Goal: Check status: Check status

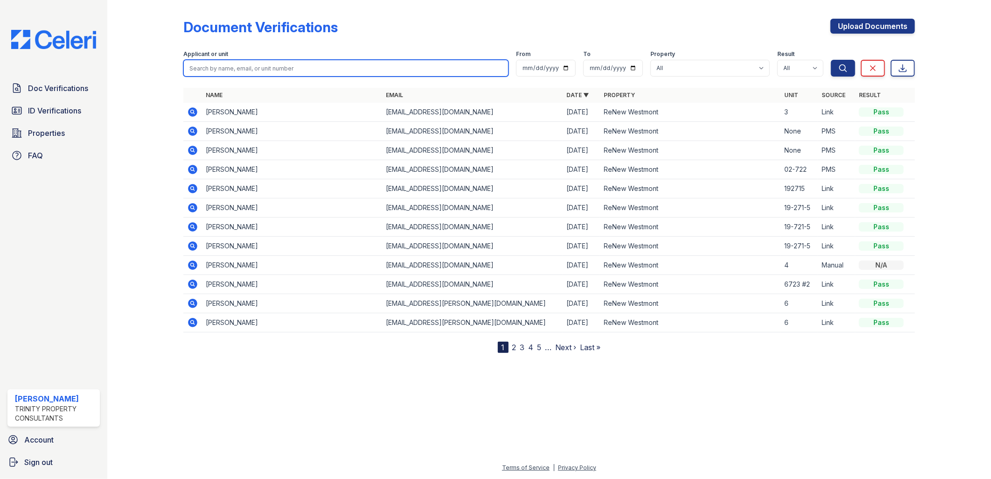
click at [215, 71] on input "search" at bounding box center [346, 68] width 326 height 17
type input "a"
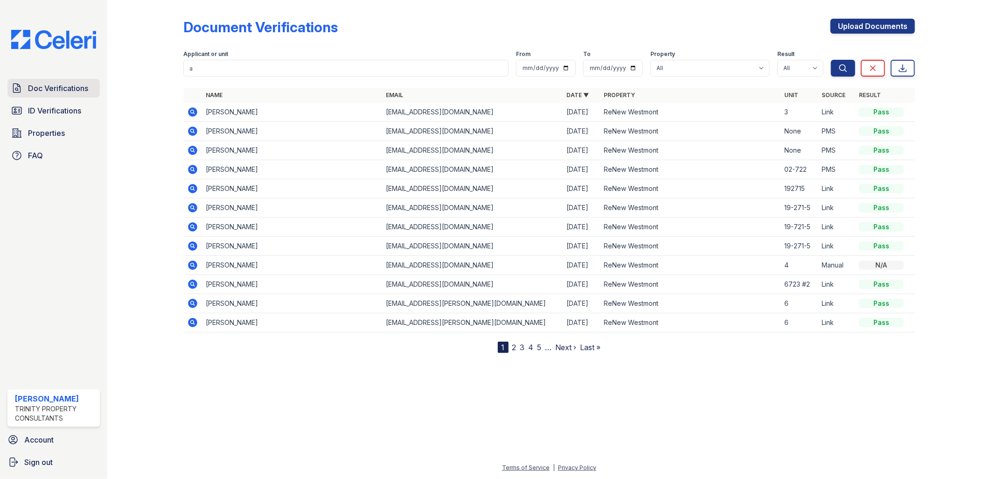
click at [66, 87] on span "Doc Verifications" at bounding box center [58, 88] width 60 height 11
click at [77, 87] on span "Doc Verifications" at bounding box center [58, 88] width 60 height 11
click at [194, 107] on icon at bounding box center [192, 111] width 11 height 11
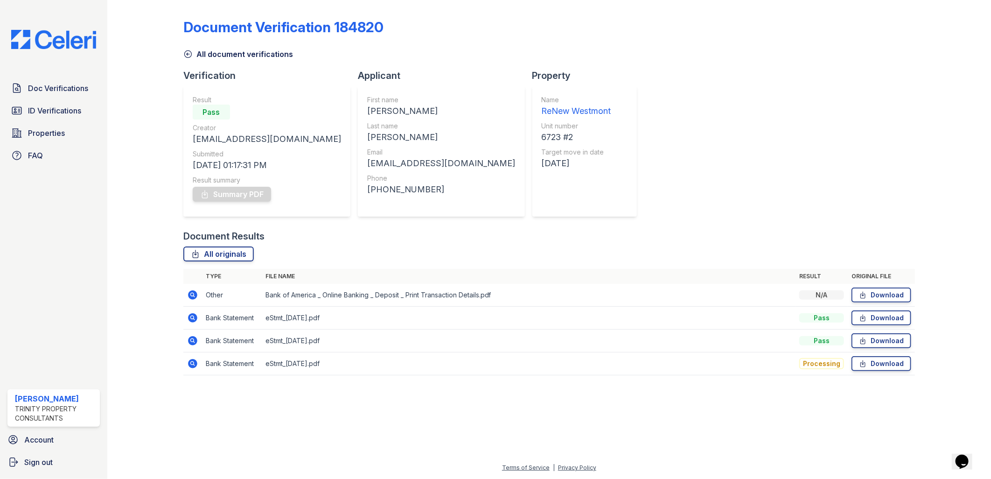
click at [194, 296] on icon at bounding box center [192, 294] width 11 height 11
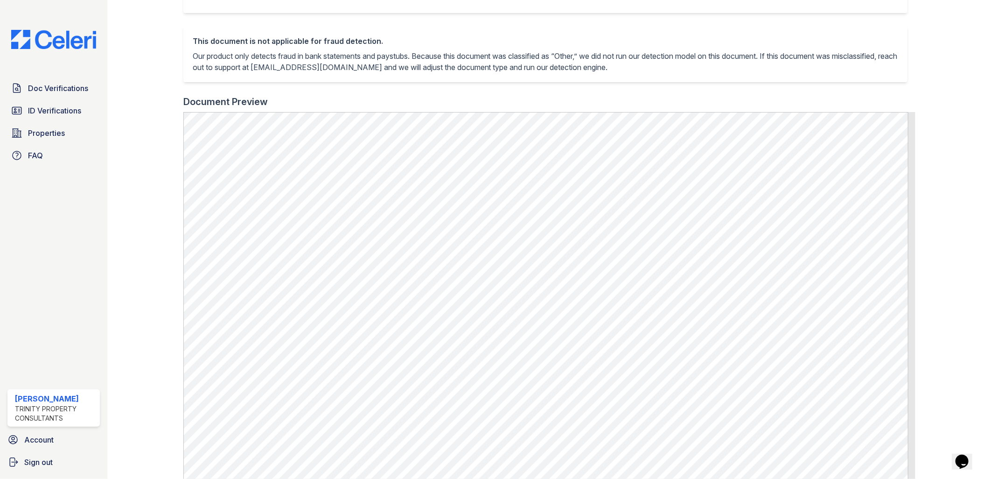
scroll to position [52, 0]
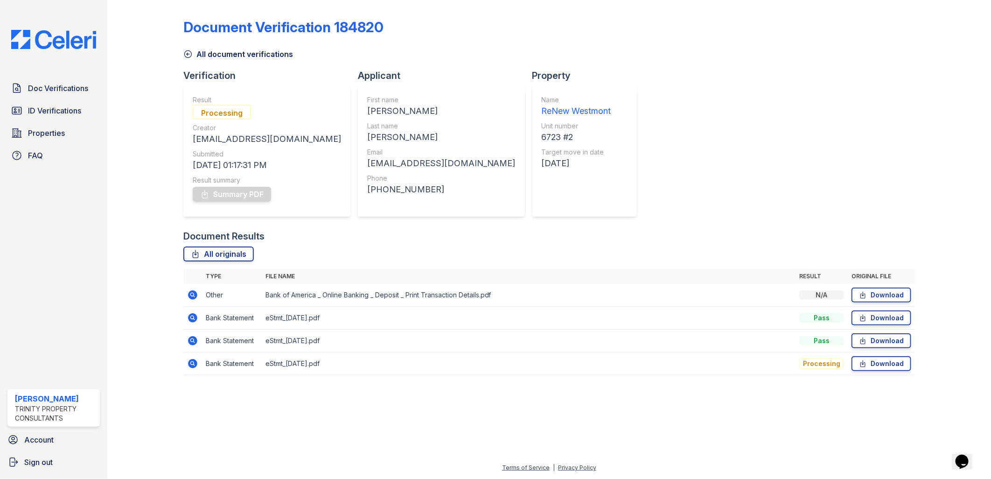
click at [193, 362] on icon at bounding box center [192, 363] width 11 height 11
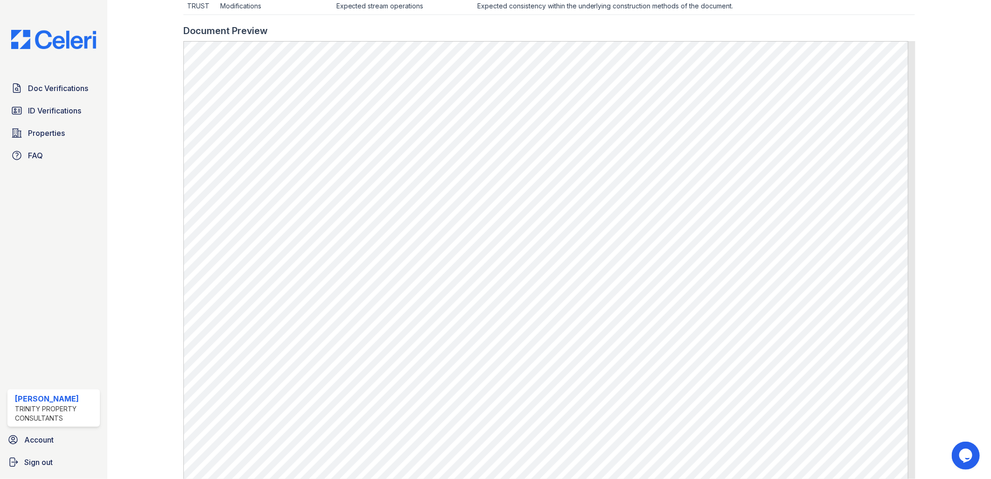
scroll to position [414, 0]
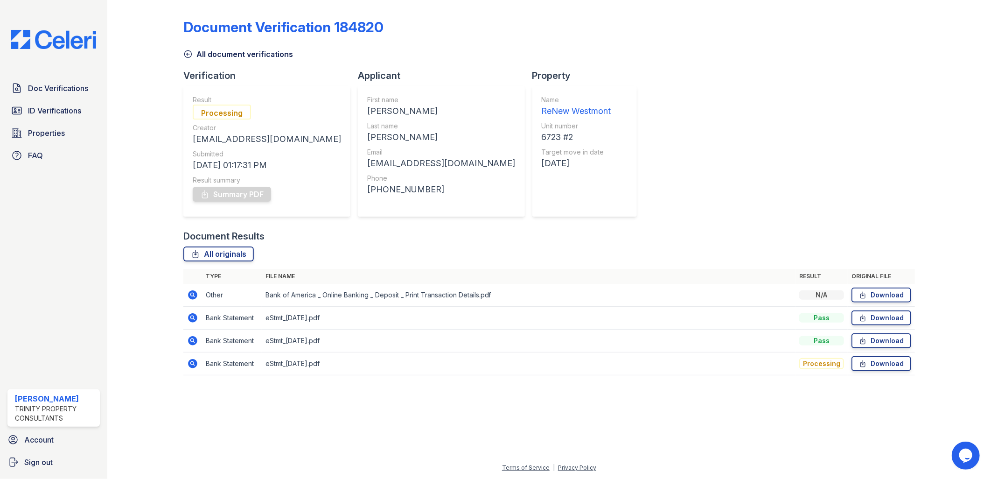
click at [194, 297] on icon at bounding box center [192, 294] width 9 height 9
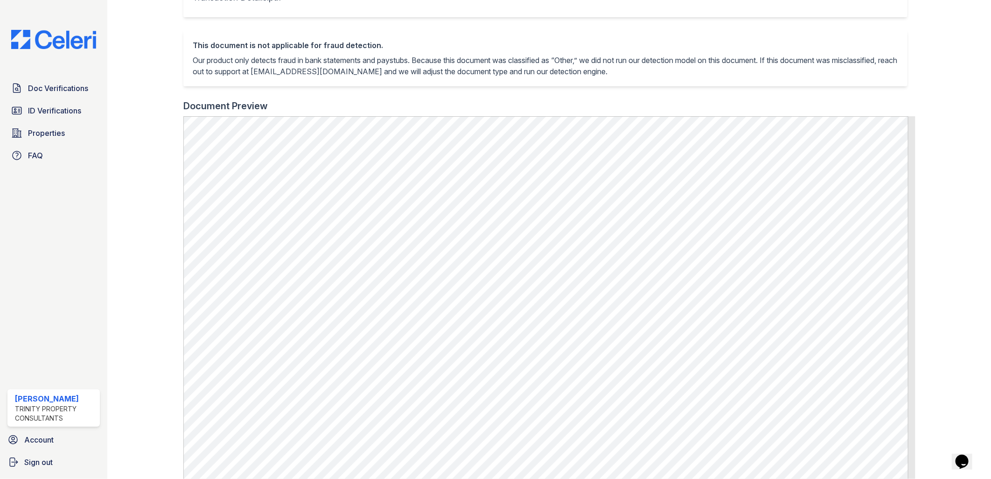
scroll to position [207, 0]
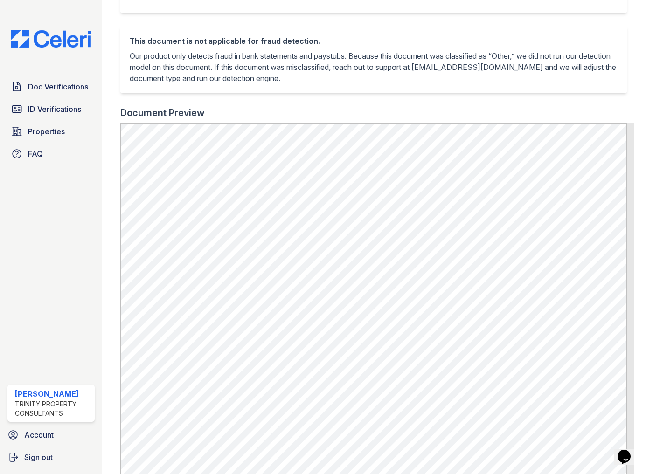
click at [234, 68] on p "Our product only detects fraud in bank statements and paystubs. Because this do…" at bounding box center [374, 67] width 488 height 34
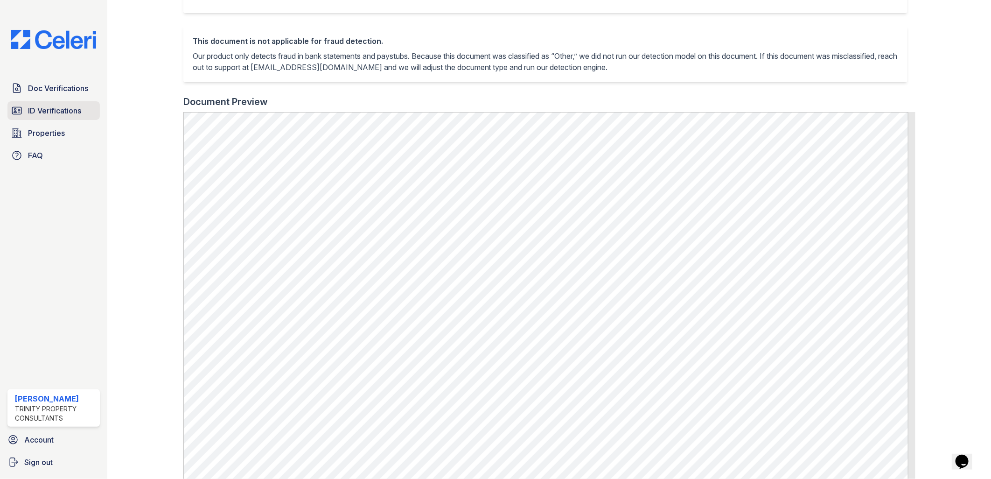
click at [57, 114] on span "ID Verifications" at bounding box center [54, 110] width 53 height 11
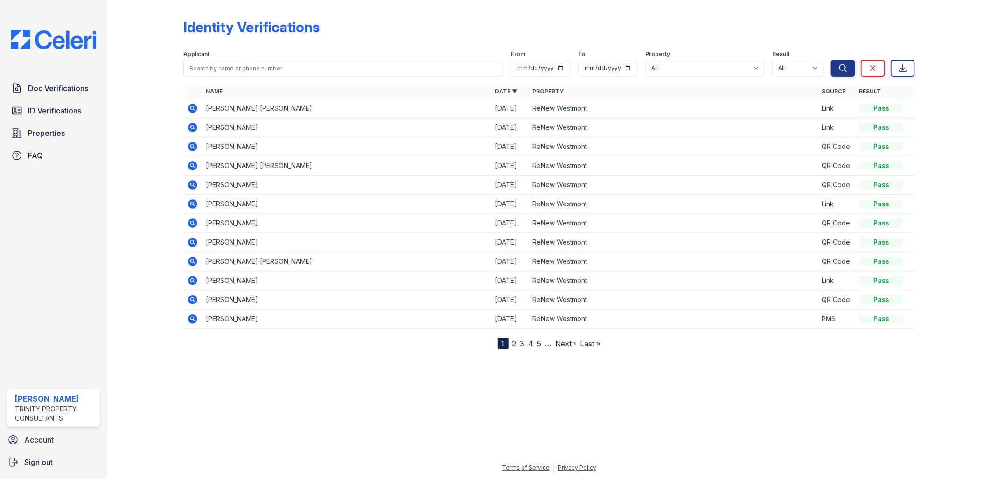
click at [154, 413] on div at bounding box center [549, 413] width 854 height 98
click at [83, 111] on link "ID Verifications" at bounding box center [53, 110] width 92 height 19
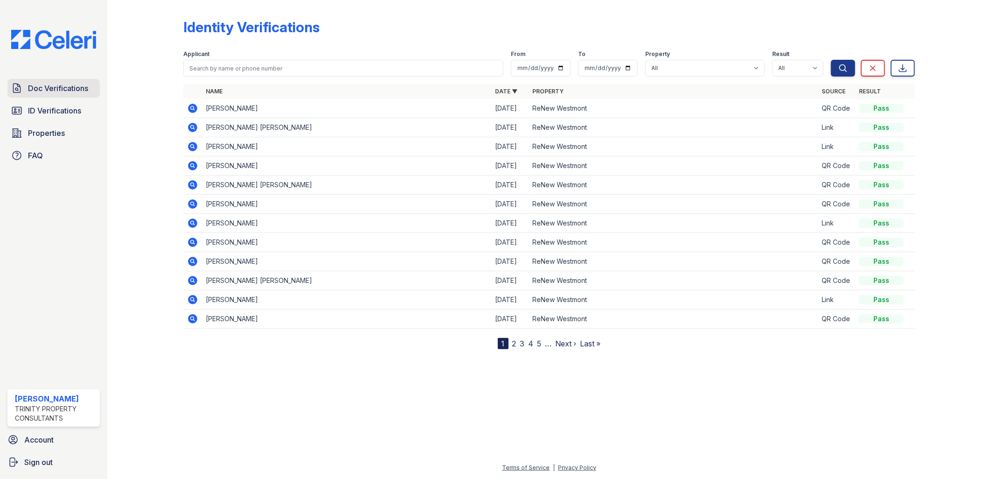
click at [87, 84] on span "Doc Verifications" at bounding box center [58, 88] width 60 height 11
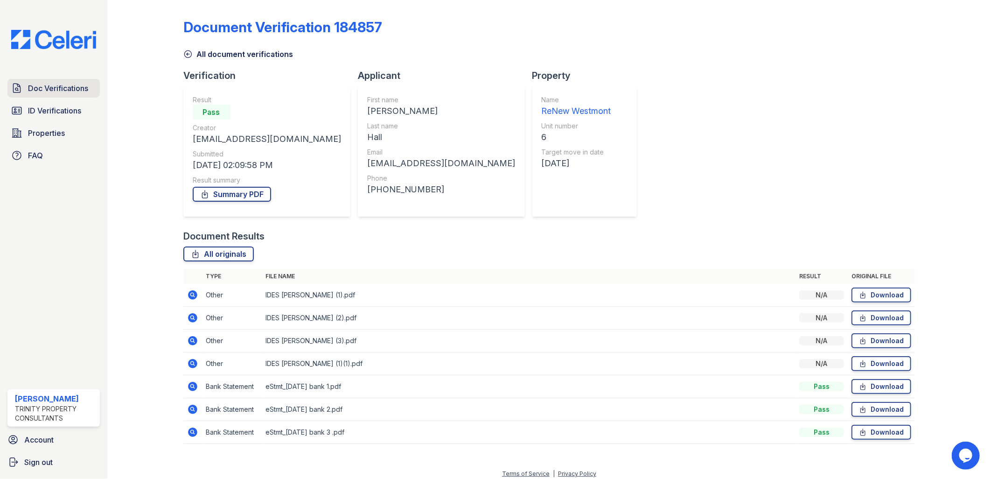
drag, startPoint x: 69, startPoint y: 86, endPoint x: 79, endPoint y: 82, distance: 11.1
click at [69, 86] on span "Doc Verifications" at bounding box center [58, 88] width 60 height 11
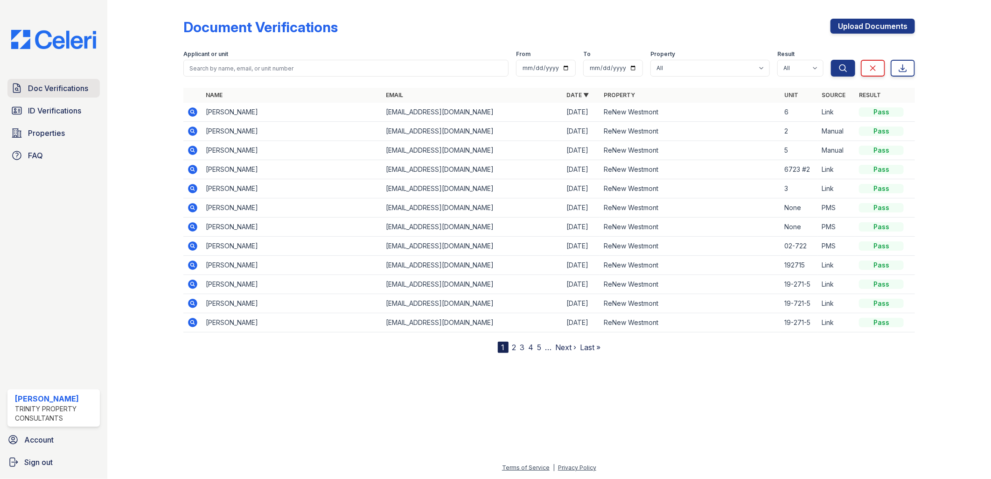
click at [76, 91] on span "Doc Verifications" at bounding box center [58, 88] width 60 height 11
click at [193, 166] on icon at bounding box center [192, 169] width 9 height 9
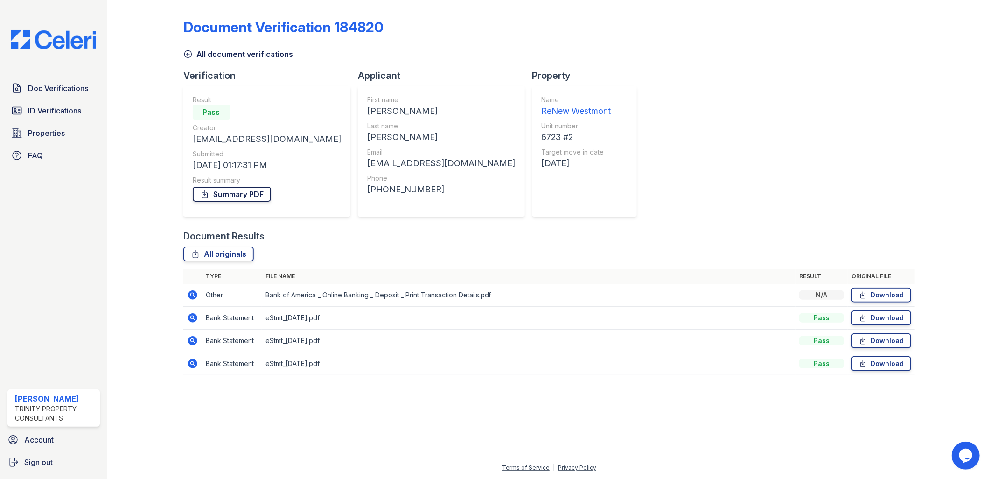
click at [265, 196] on link "Summary PDF" at bounding box center [232, 194] width 78 height 15
click at [616, 88] on div "Document Verification 184820 All document verifications Verification Result Pas…" at bounding box center [549, 194] width 732 height 381
click at [194, 294] on icon at bounding box center [192, 294] width 11 height 11
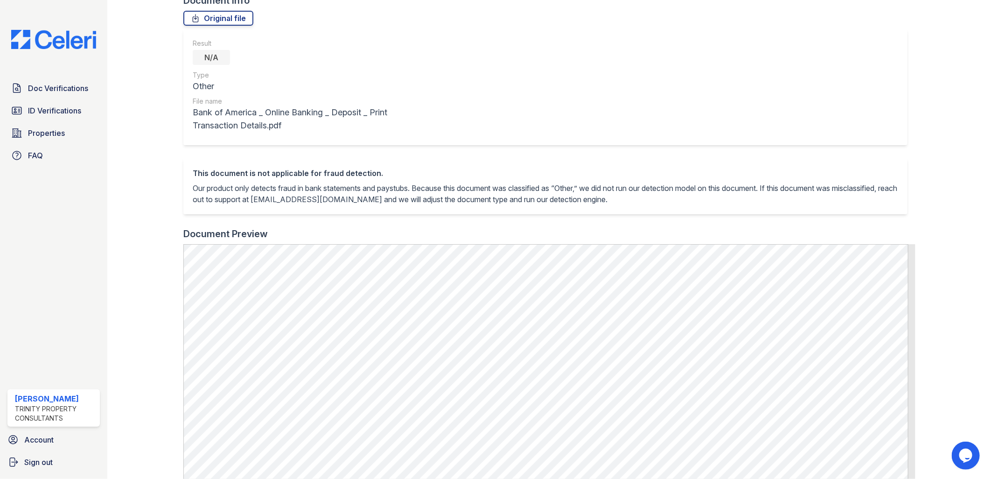
scroll to position [207, 0]
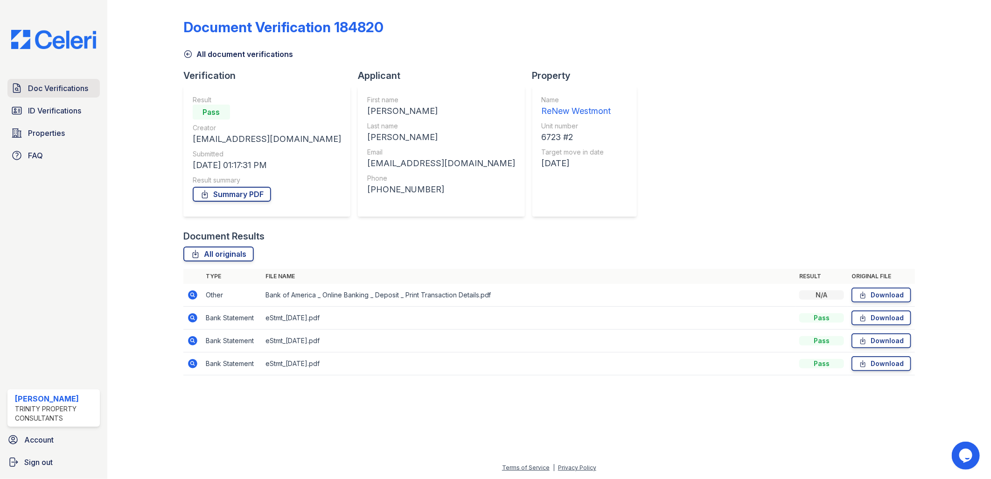
click at [89, 85] on link "Doc Verifications" at bounding box center [53, 88] width 92 height 19
